Goal: Transaction & Acquisition: Purchase product/service

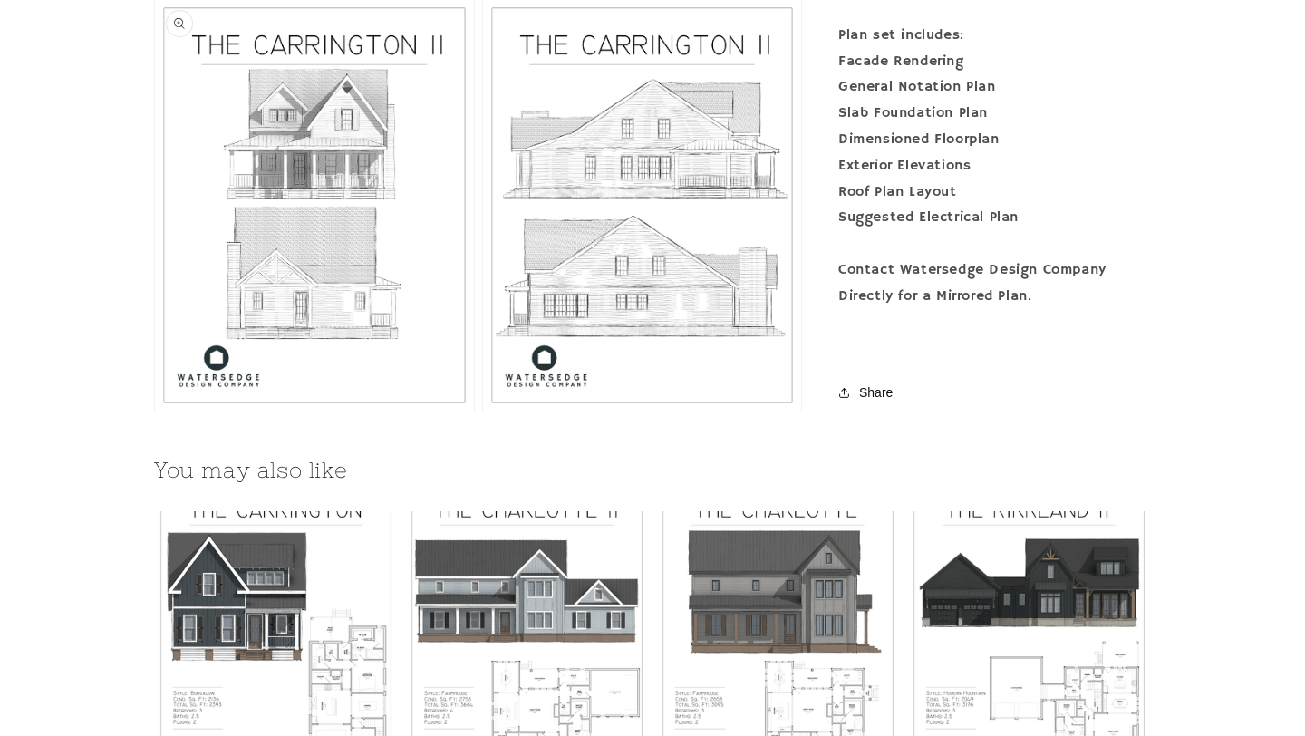
scroll to position [1554, 0]
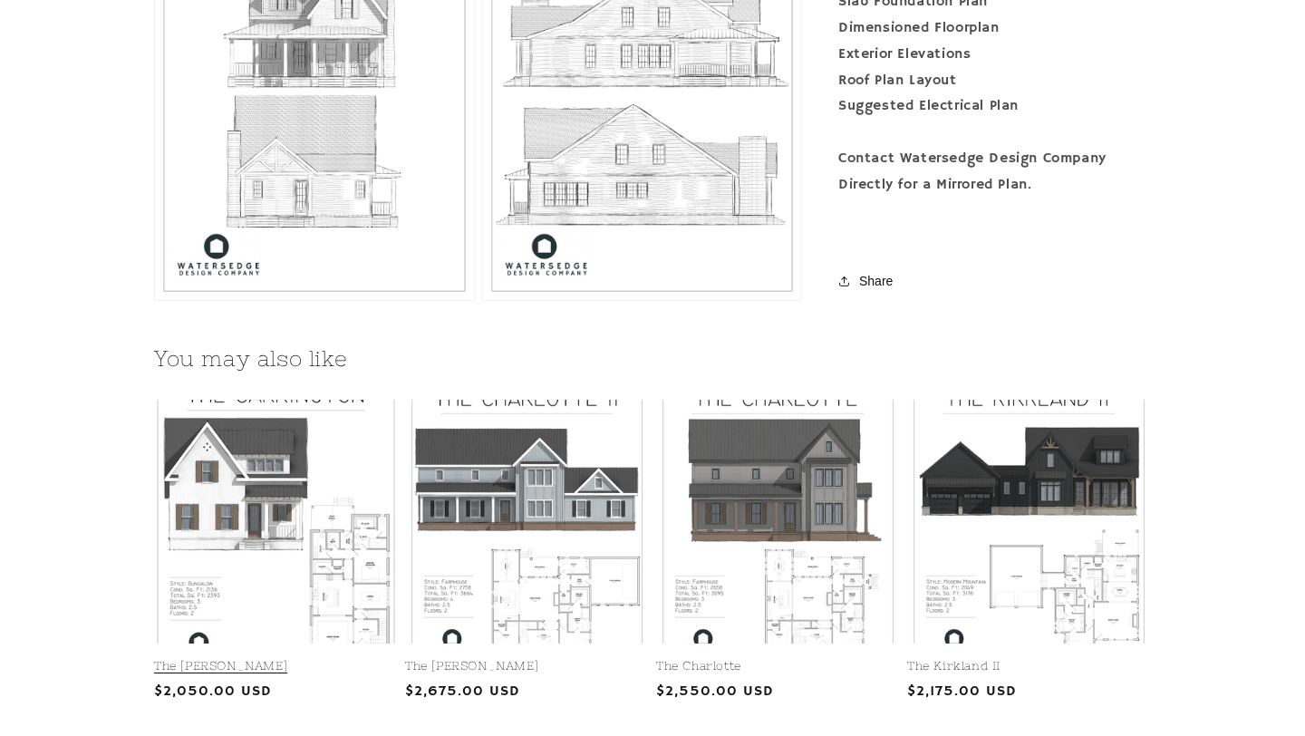
click at [302, 659] on link "The [PERSON_NAME]" at bounding box center [276, 666] width 244 height 15
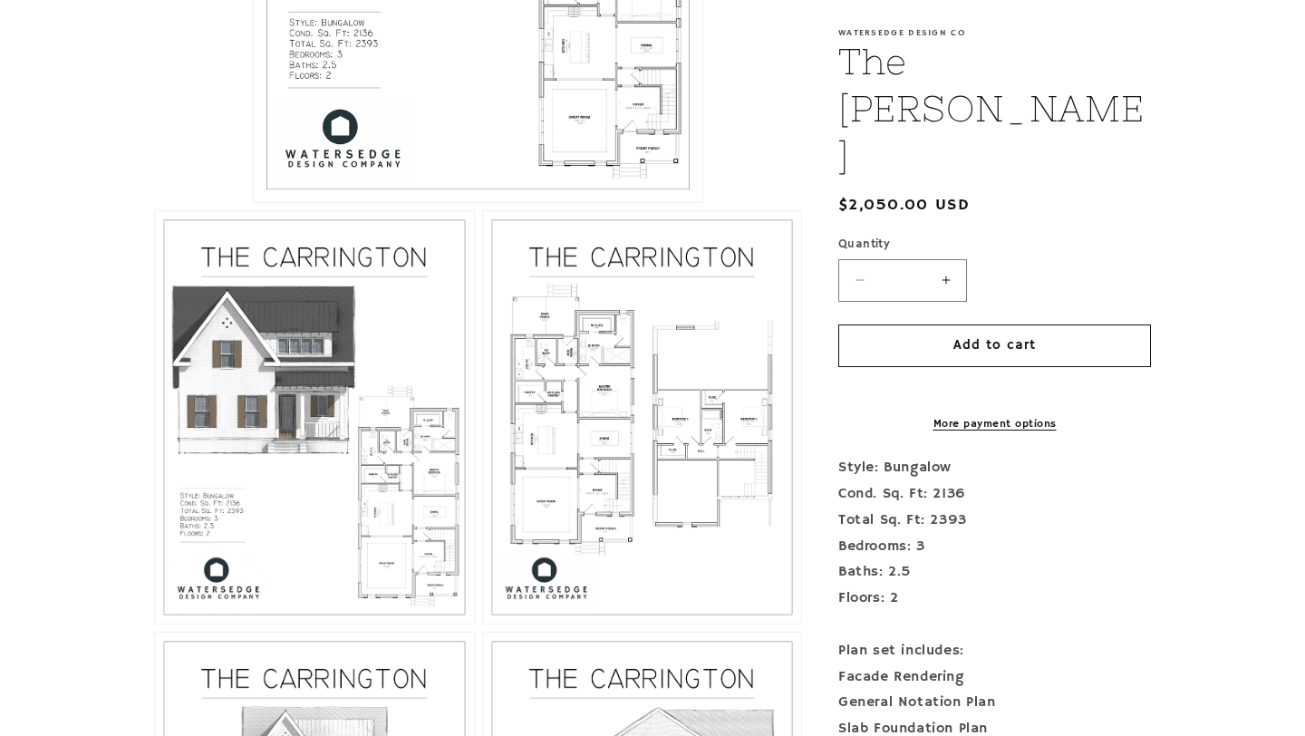
scroll to position [813, 0]
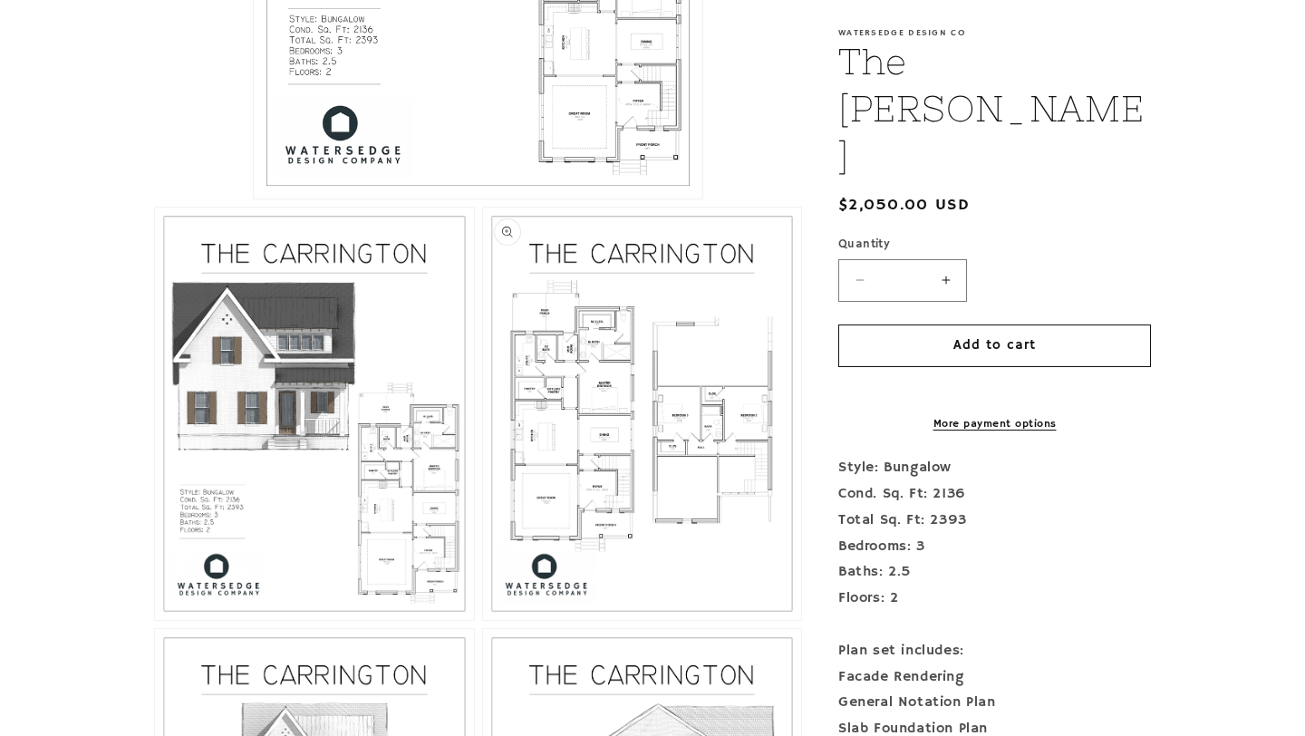
click at [483, 620] on button "Open media 3 in modal" at bounding box center [483, 620] width 0 height 0
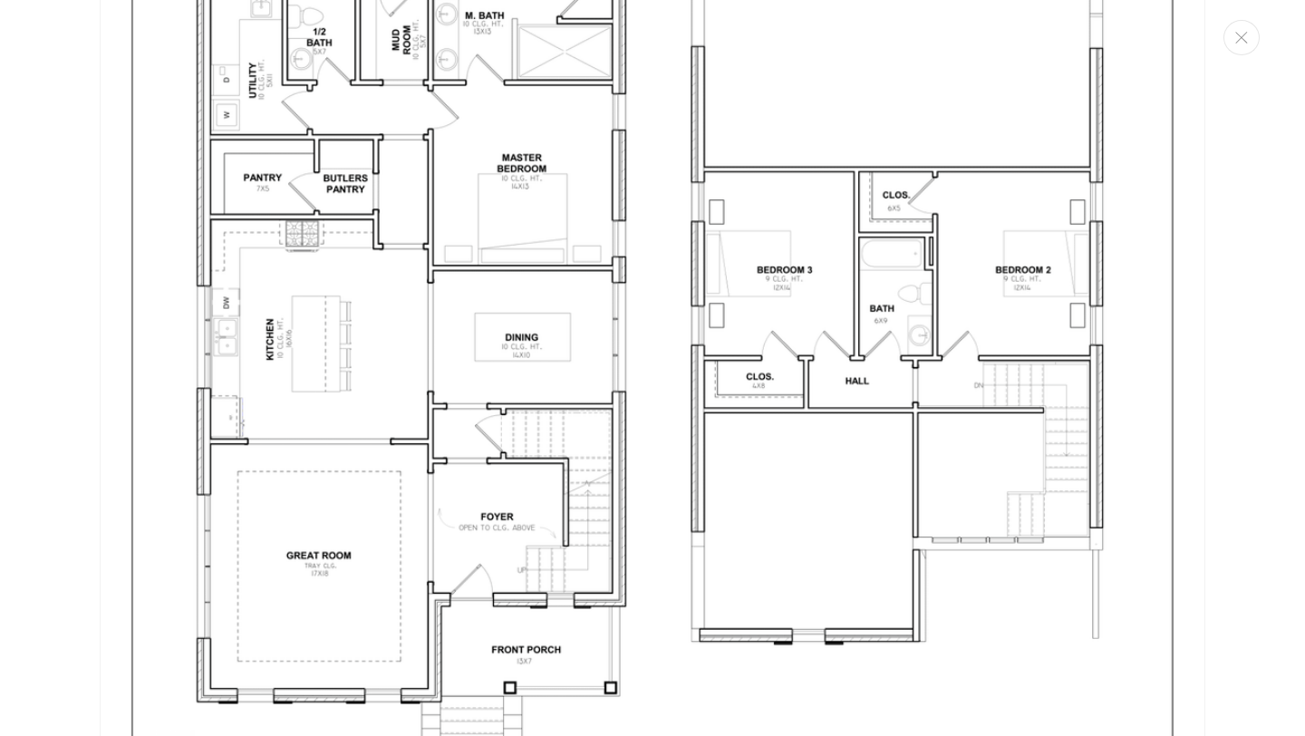
scroll to position [3345, 0]
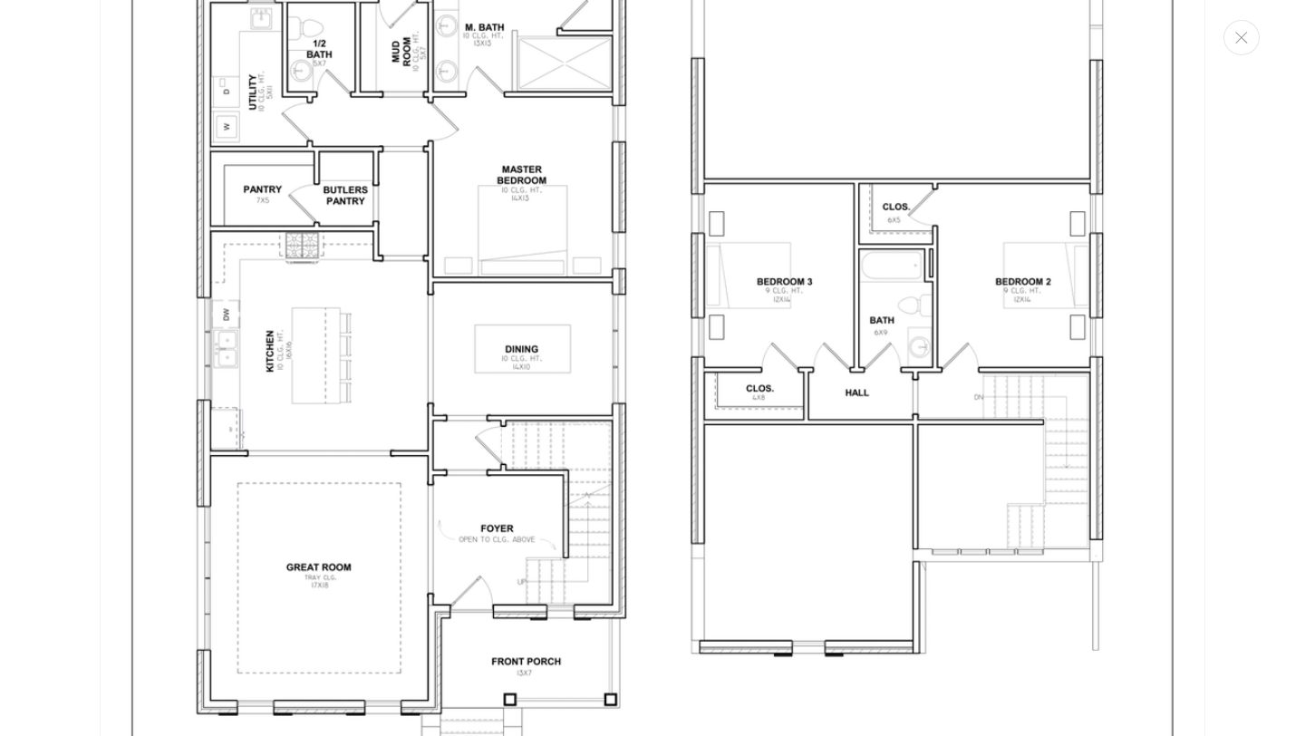
click at [304, 356] on img "Media gallery" at bounding box center [652, 276] width 1105 height 1431
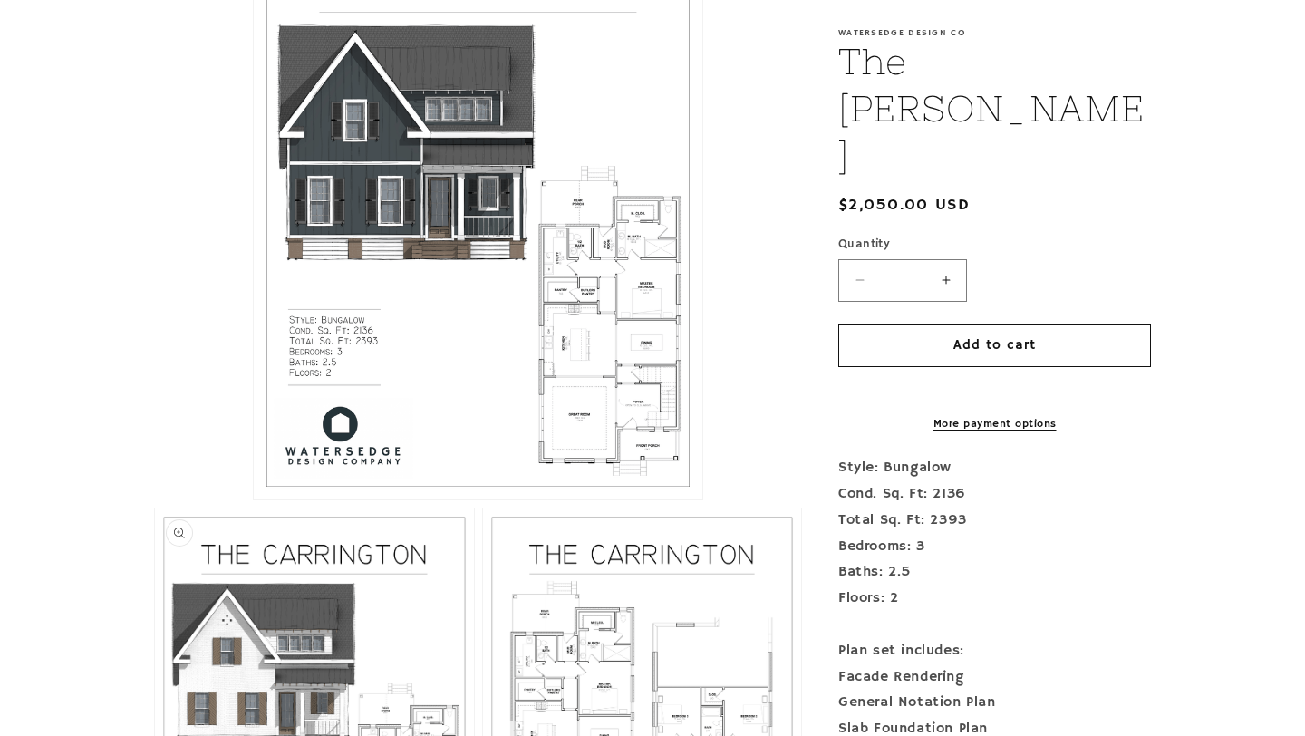
scroll to position [506, 0]
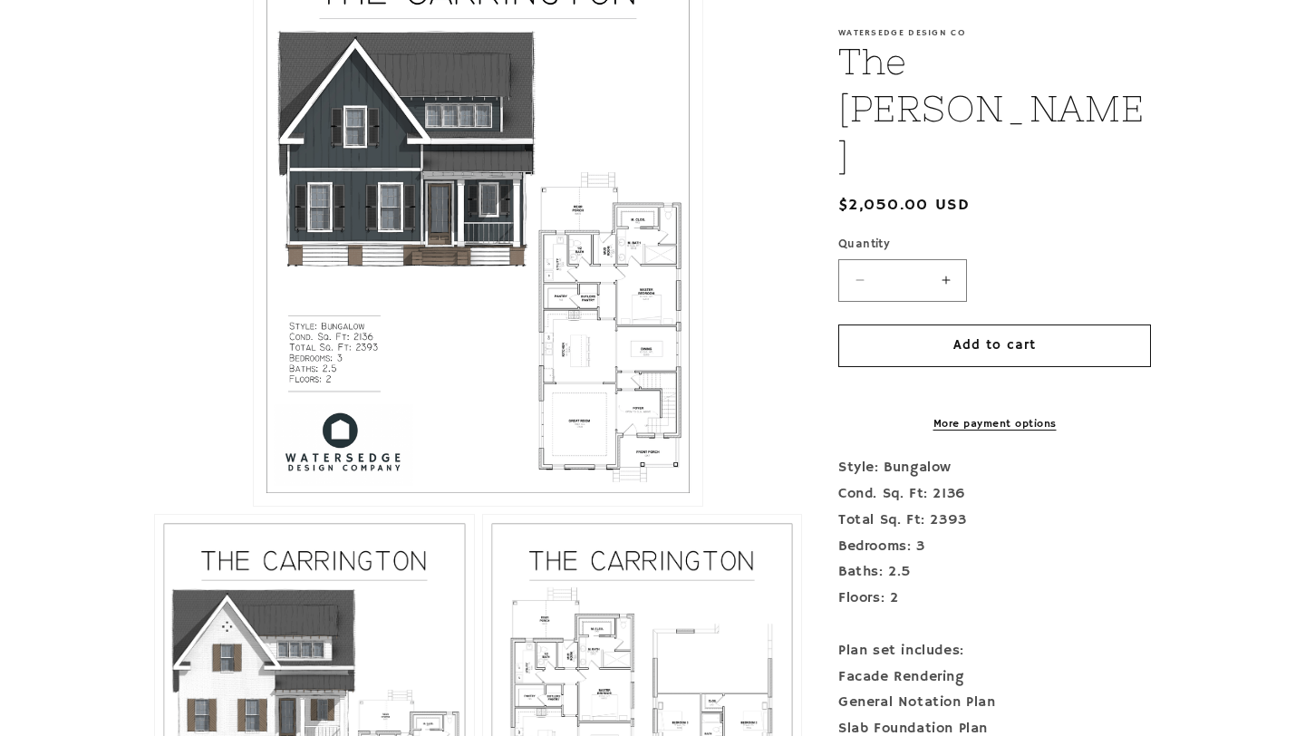
click at [254, 506] on button "Open media 1 in modal" at bounding box center [254, 506] width 0 height 0
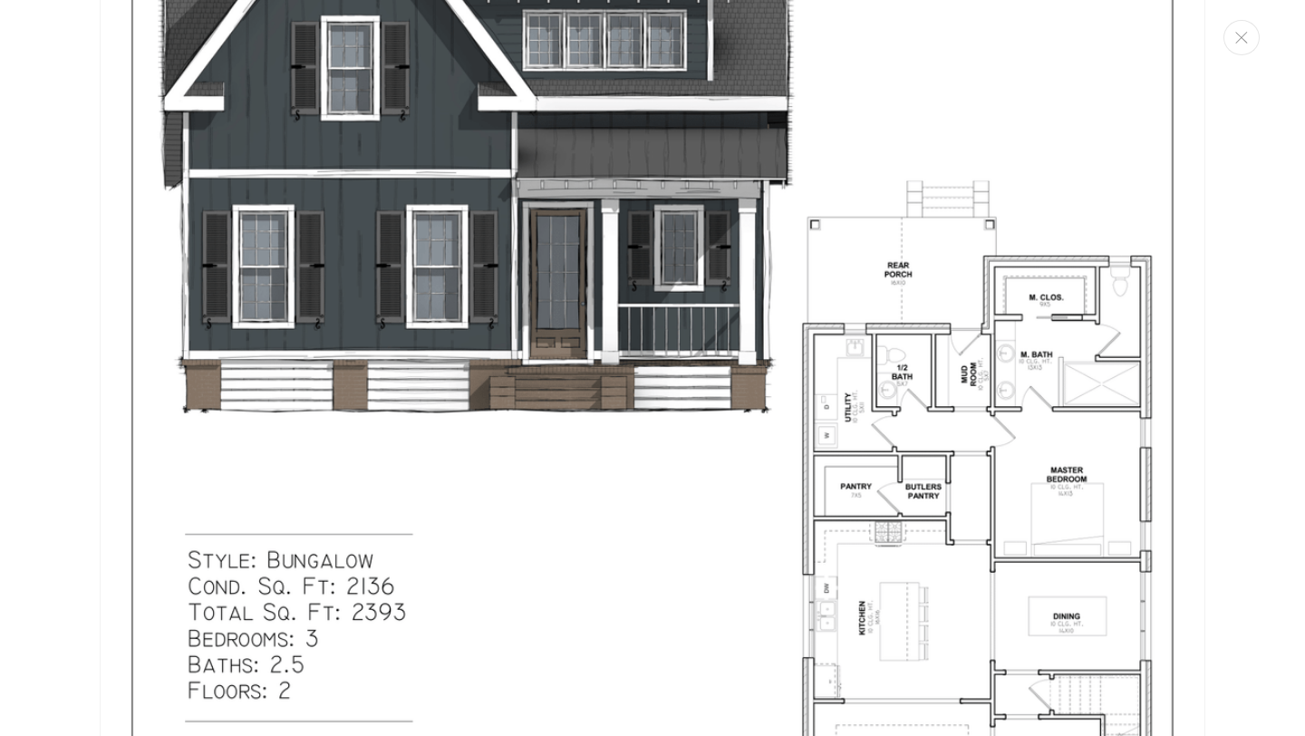
scroll to position [396, 0]
